Goal: Navigation & Orientation: Find specific page/section

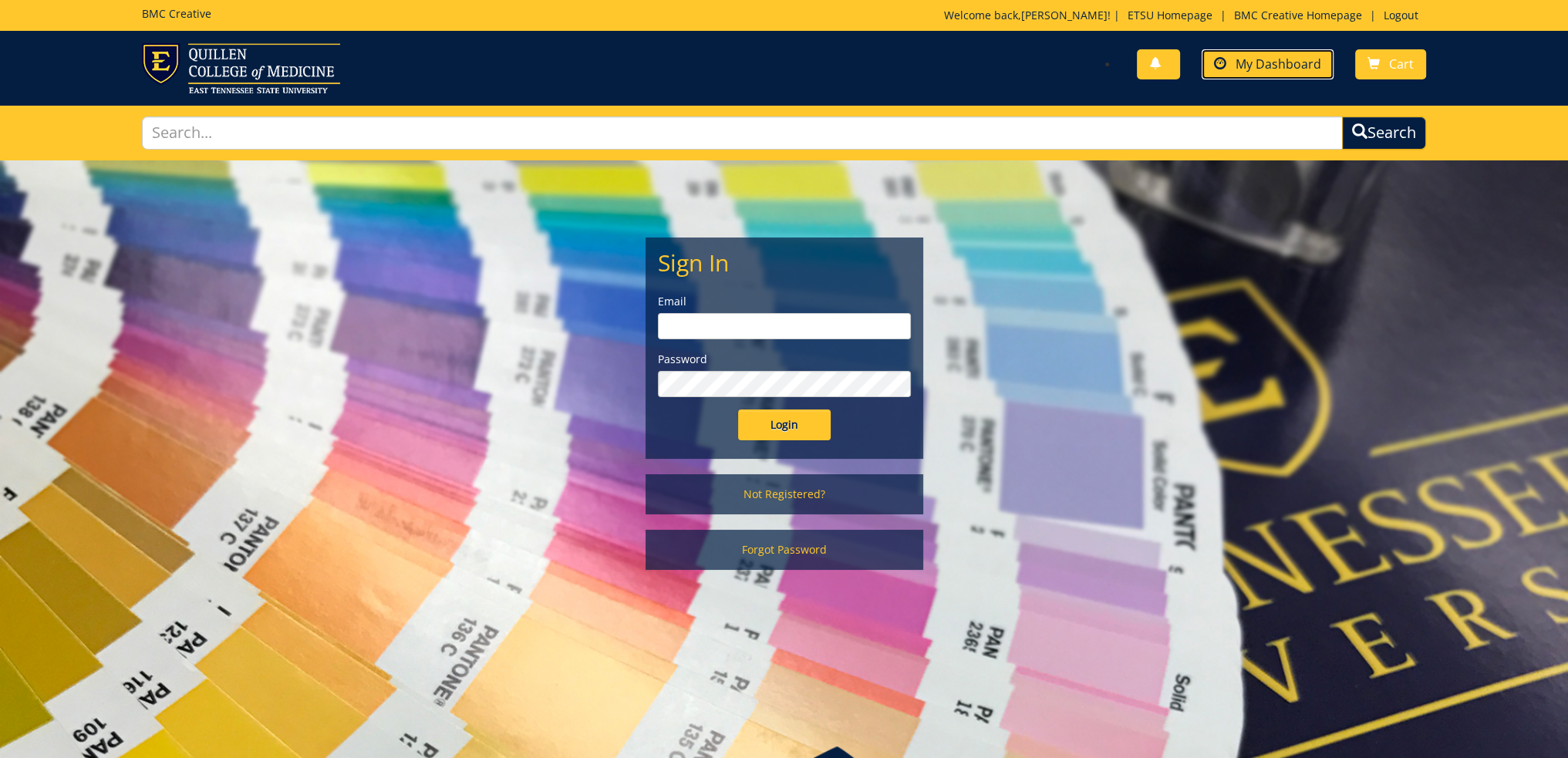
click at [1274, 64] on span "My Dashboard" at bounding box center [1278, 64] width 86 height 17
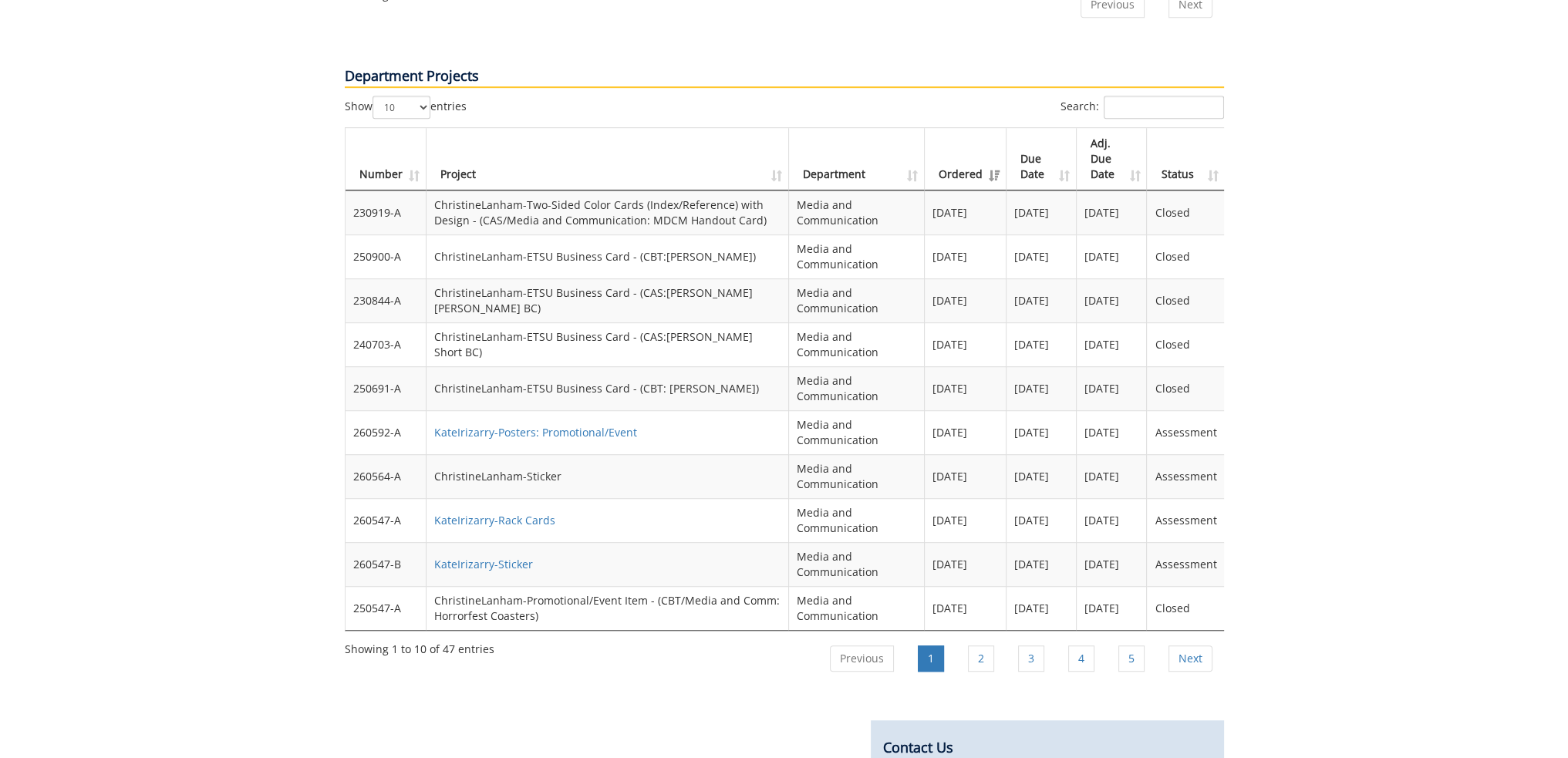
scroll to position [1234, 0]
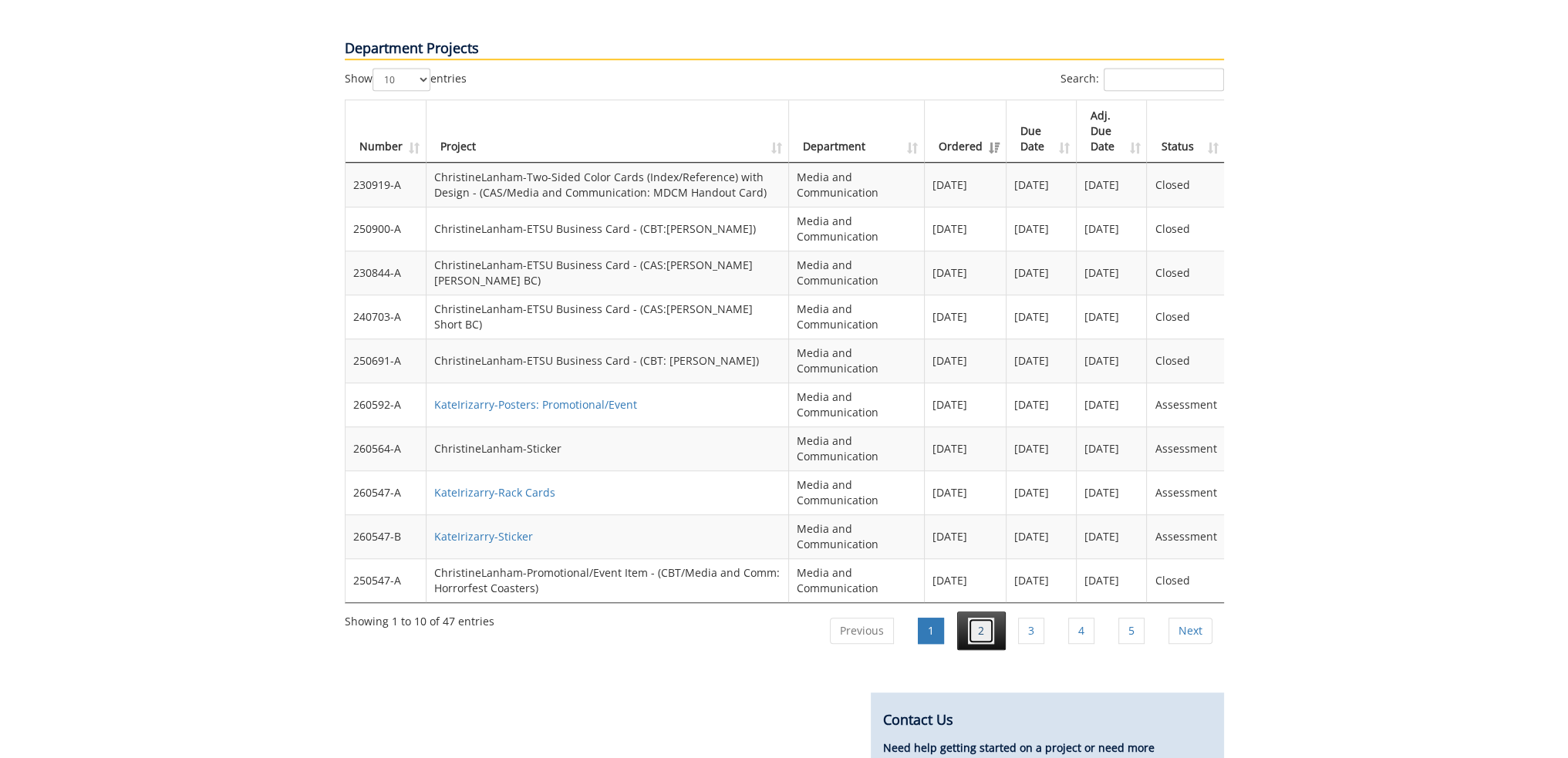
click at [984, 618] on link "2" at bounding box center [980, 630] width 26 height 26
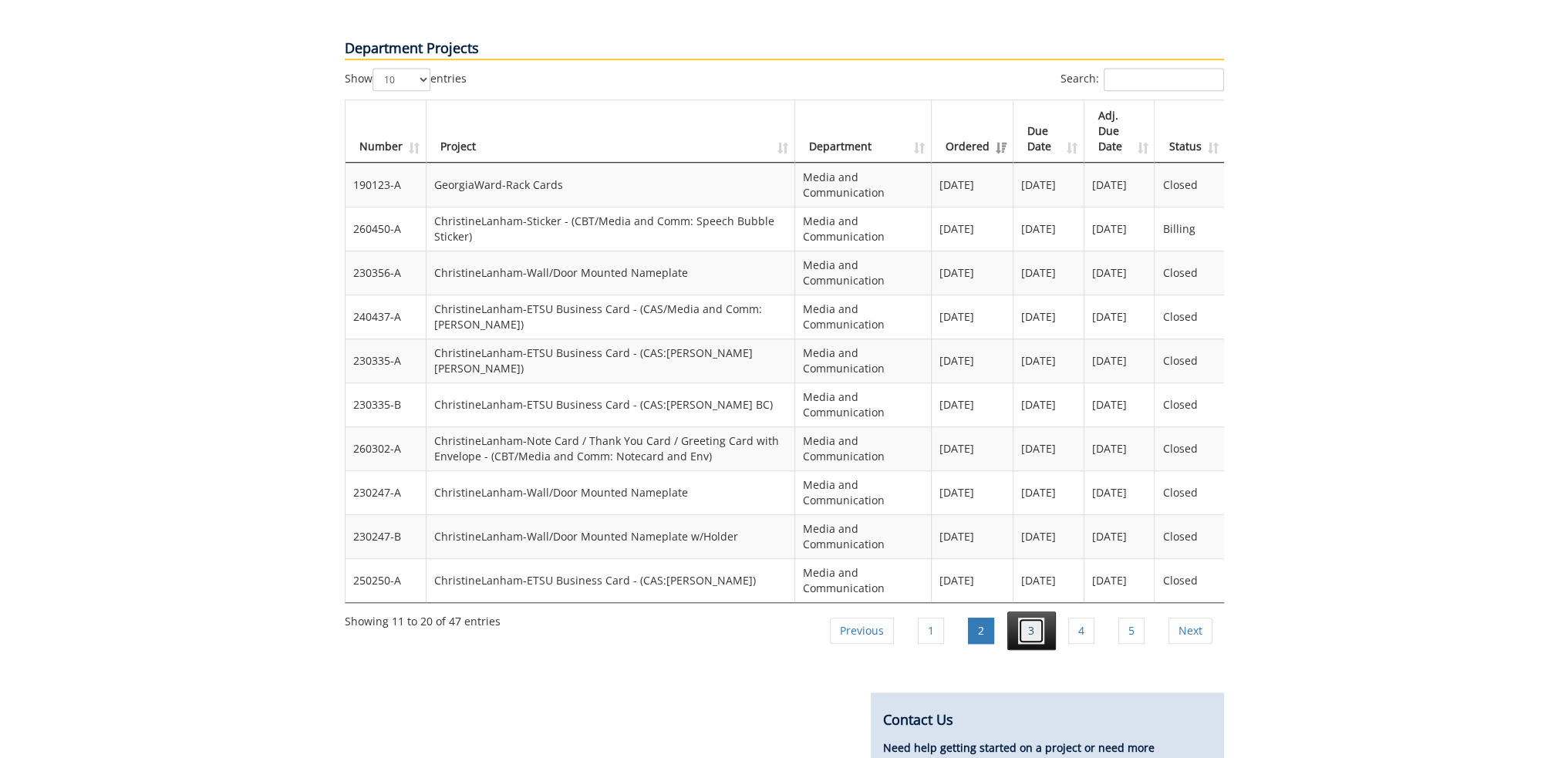
click at [1032, 618] on link "3" at bounding box center [1031, 630] width 26 height 26
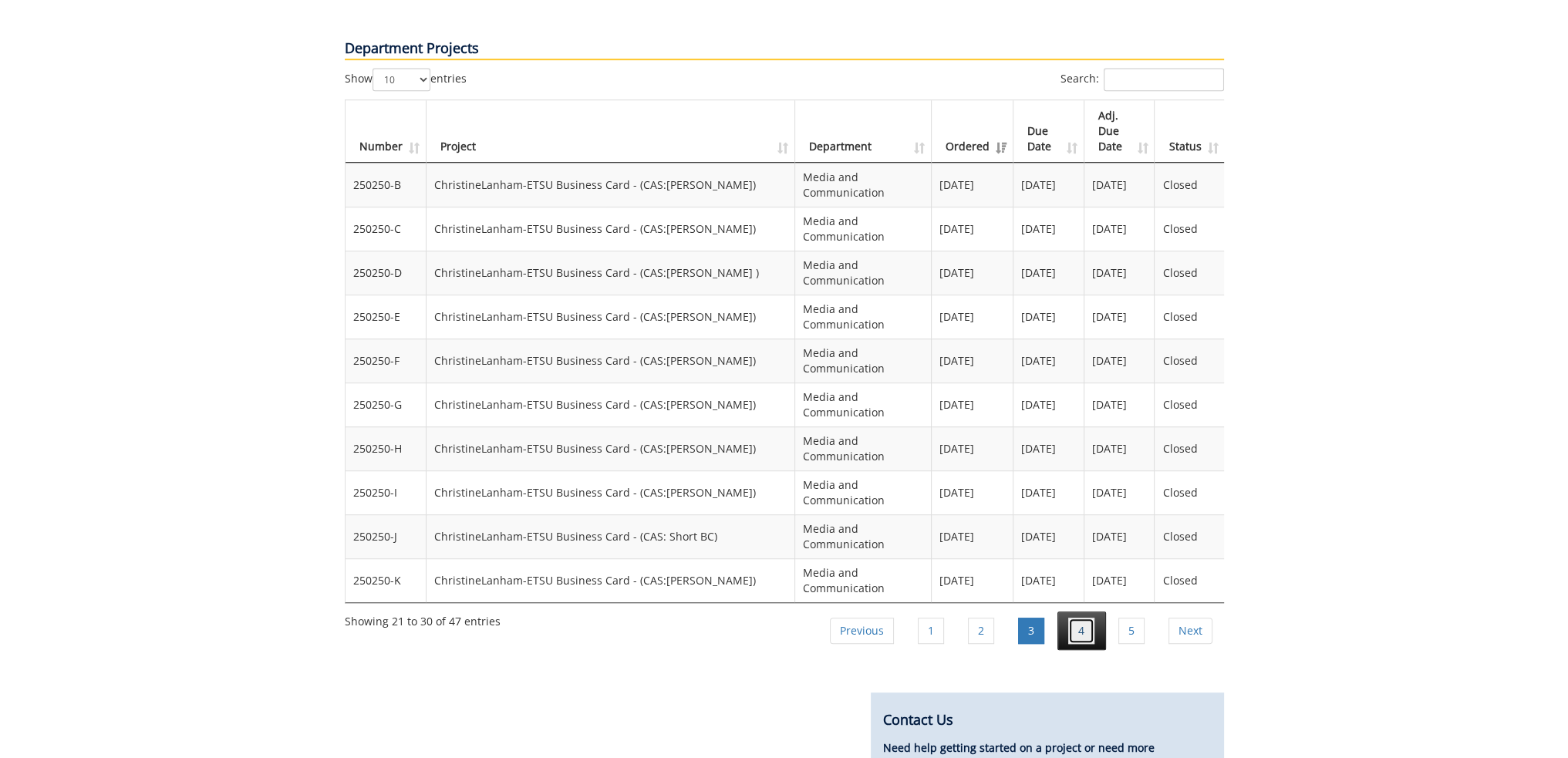
click at [1070, 618] on link "4" at bounding box center [1080, 630] width 26 height 26
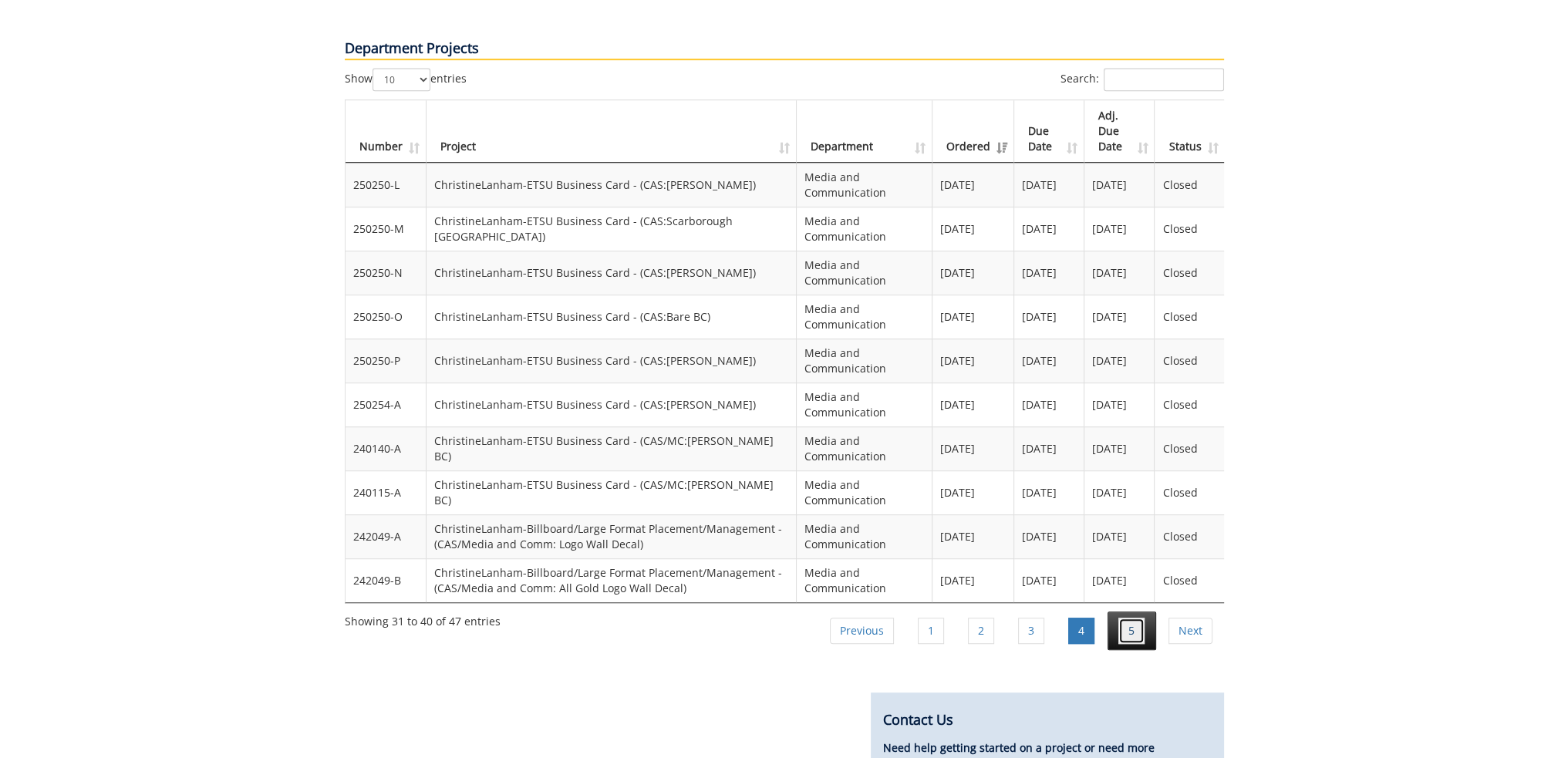
click at [1121, 618] on link "5" at bounding box center [1131, 630] width 26 height 26
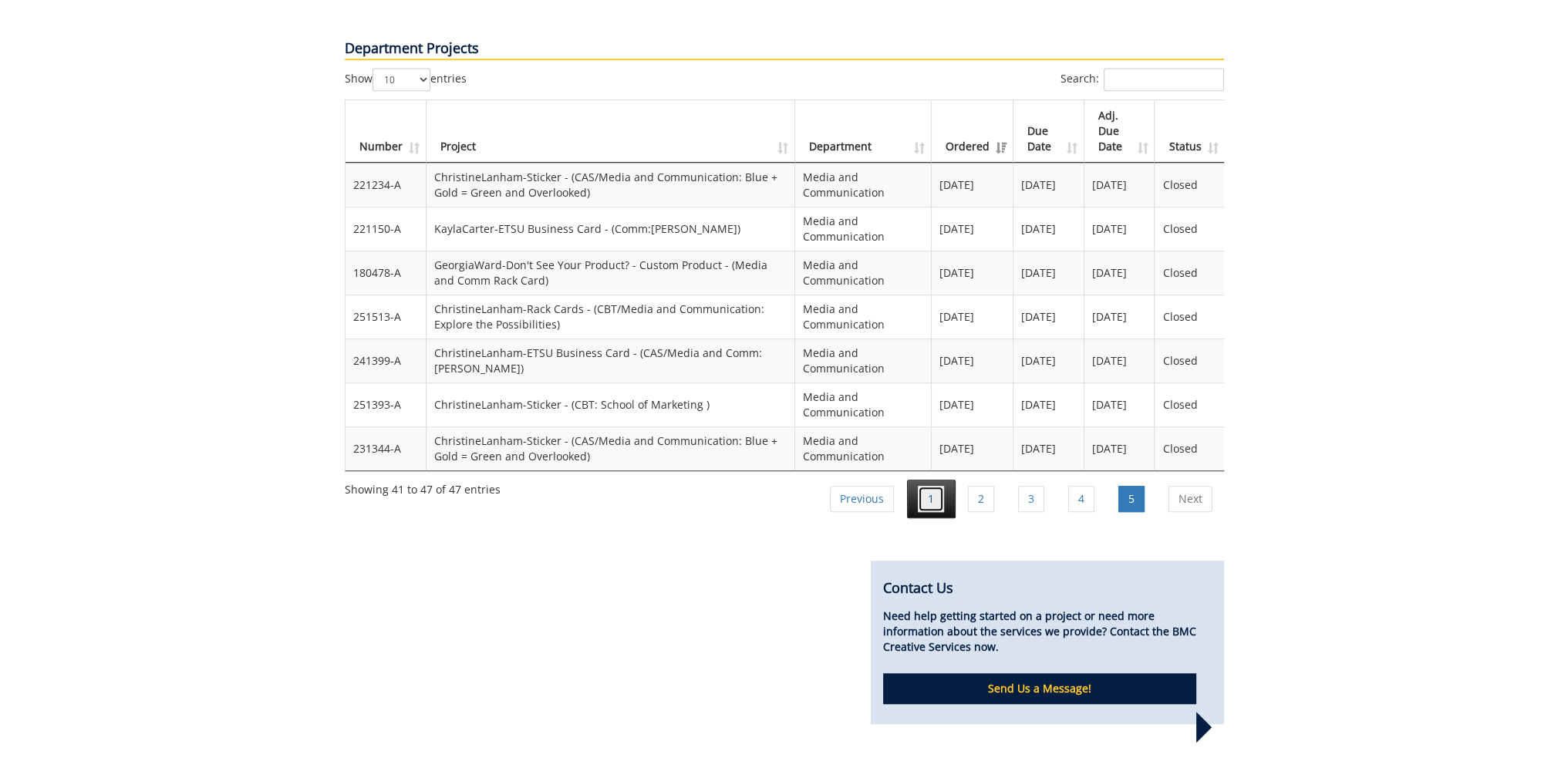
click at [933, 486] on link "1" at bounding box center [930, 499] width 26 height 26
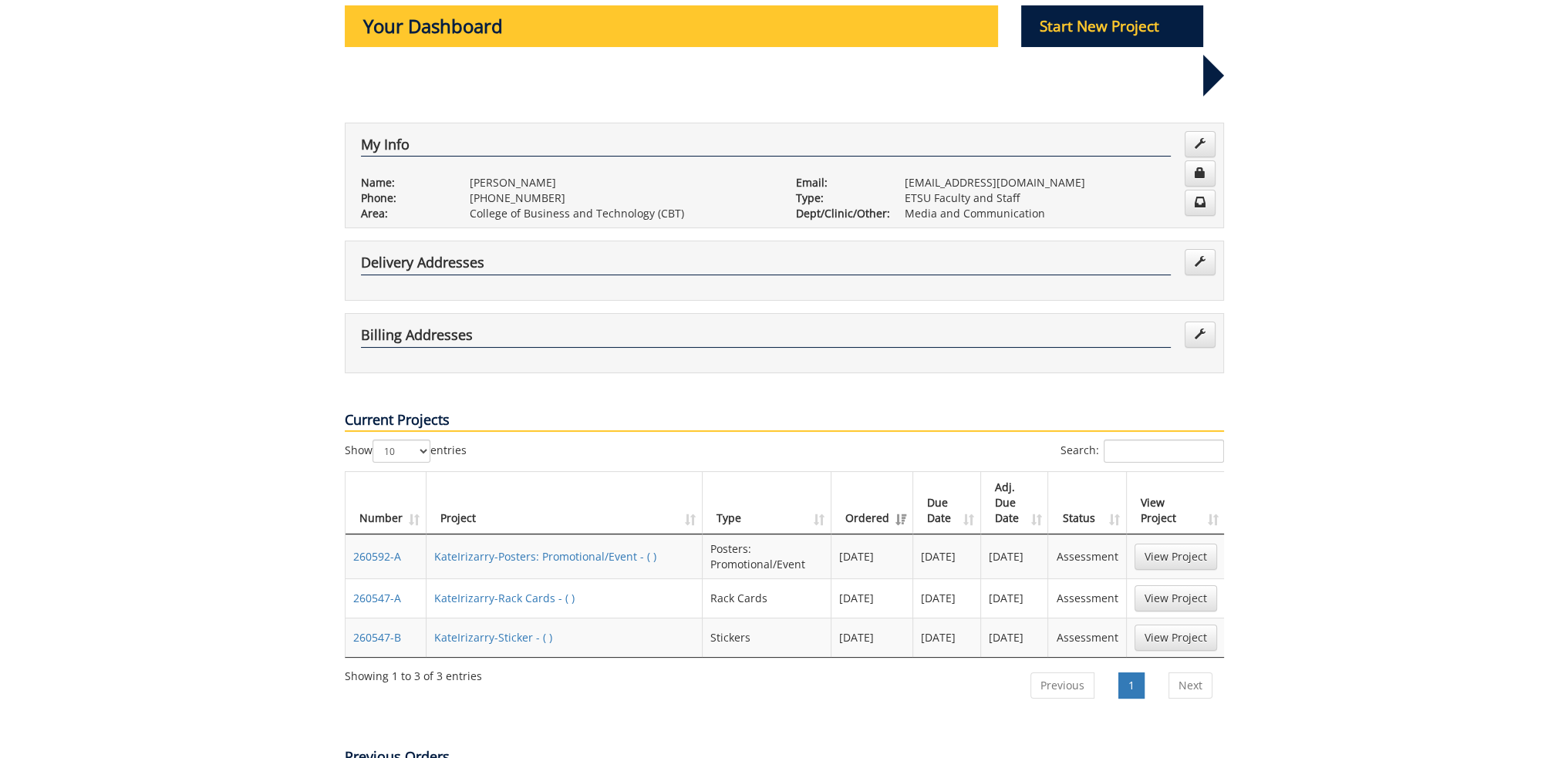
scroll to position [77, 0]
